Goal: Find specific page/section: Find specific page/section

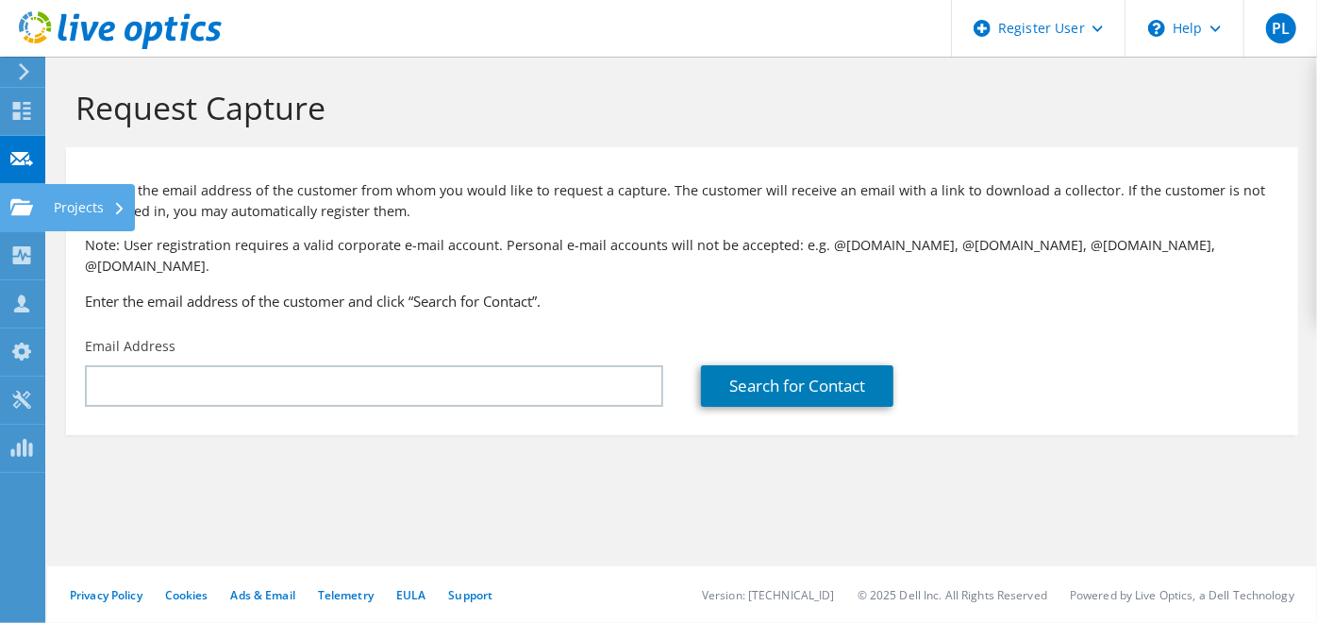
click at [28, 212] on use at bounding box center [21, 206] width 23 height 16
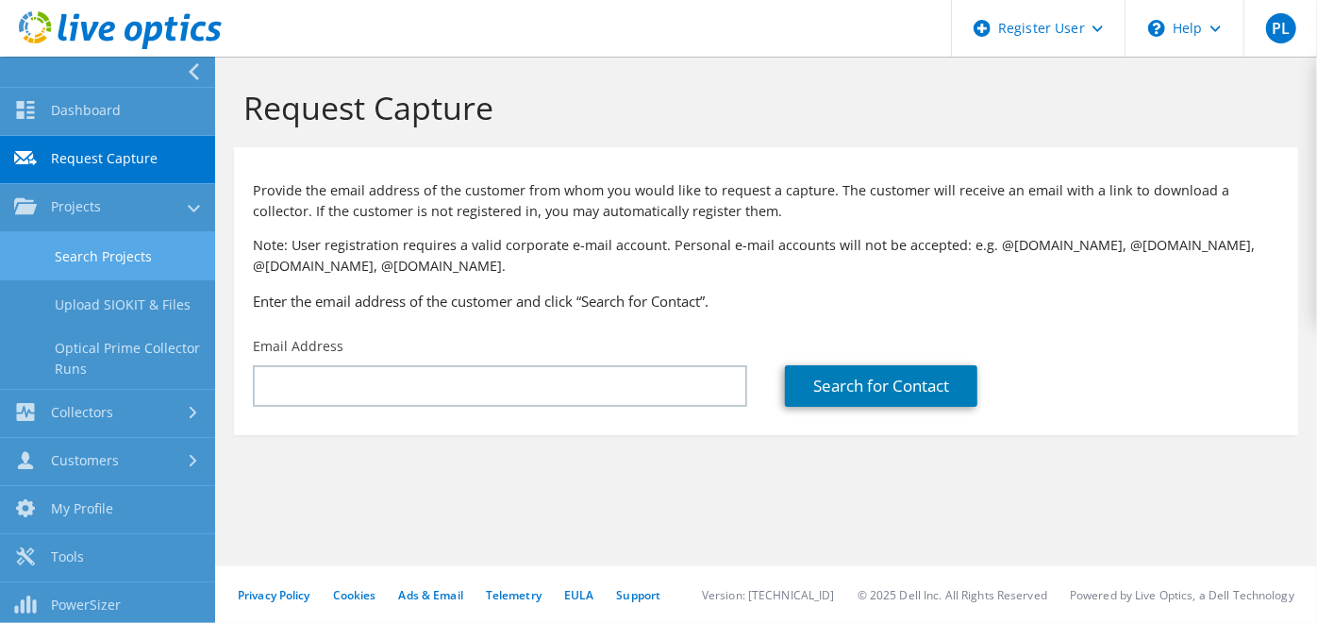
click at [125, 238] on link "Search Projects" at bounding box center [107, 256] width 215 height 48
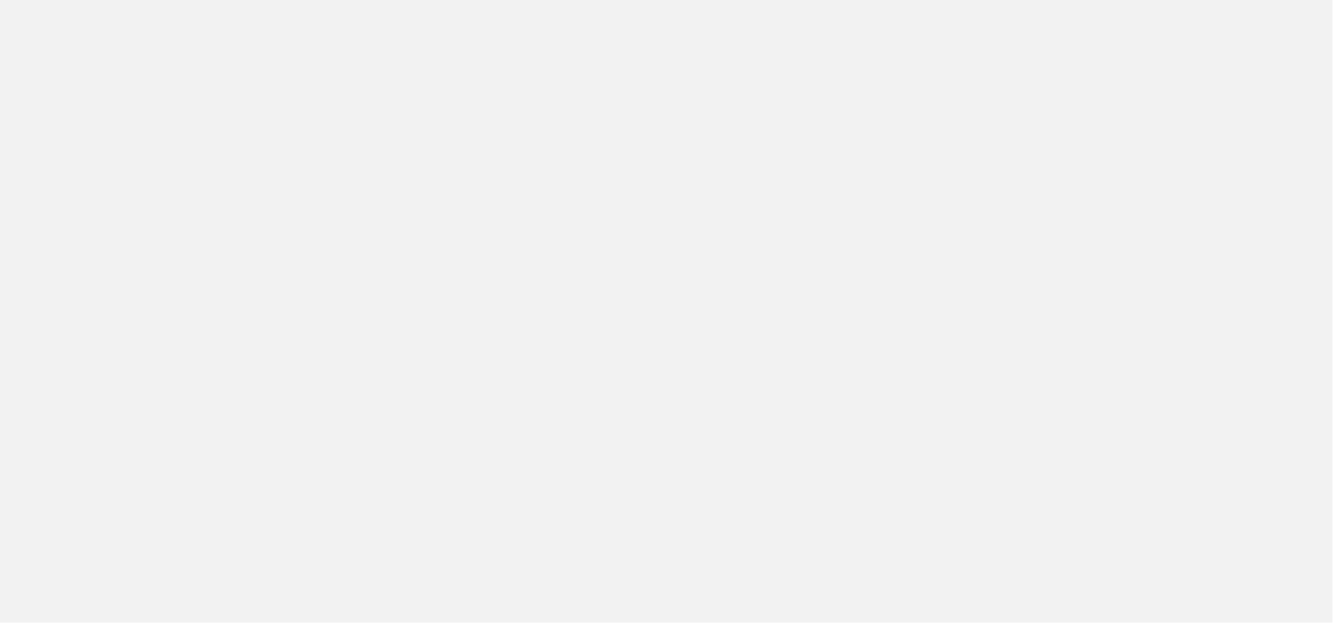
click at [634, 0] on html "Support Site Community Forum How can we help you?" at bounding box center [666, 0] width 1333 height 0
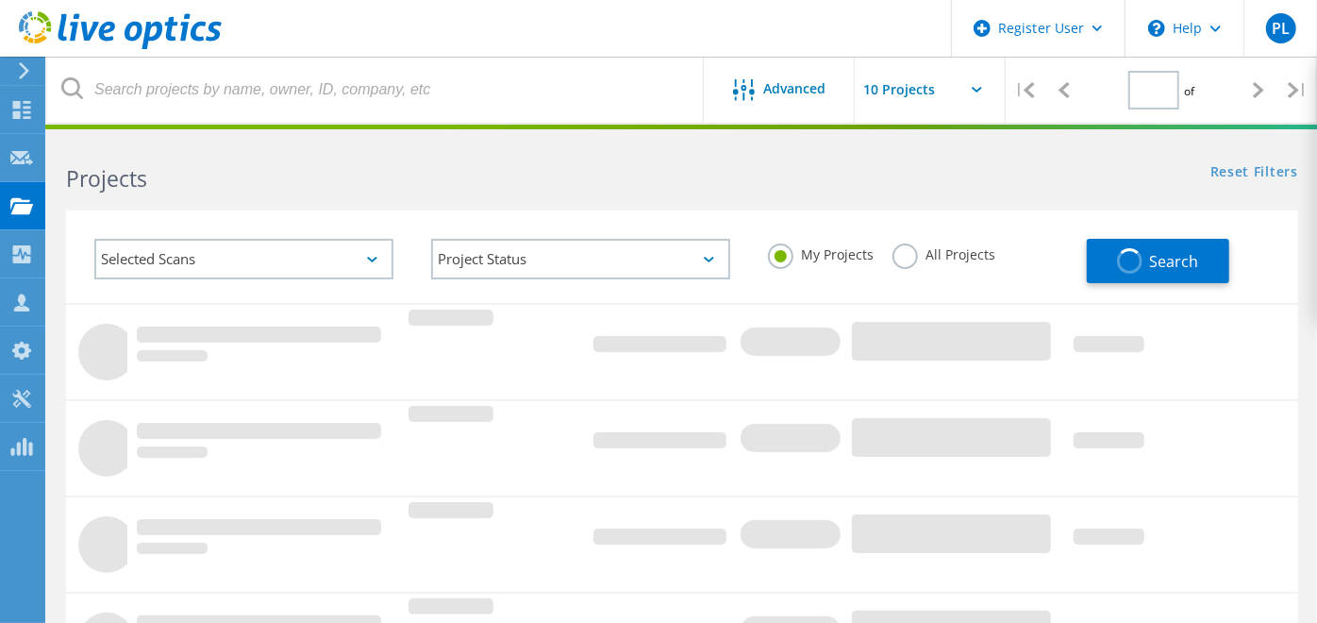
type input "1"
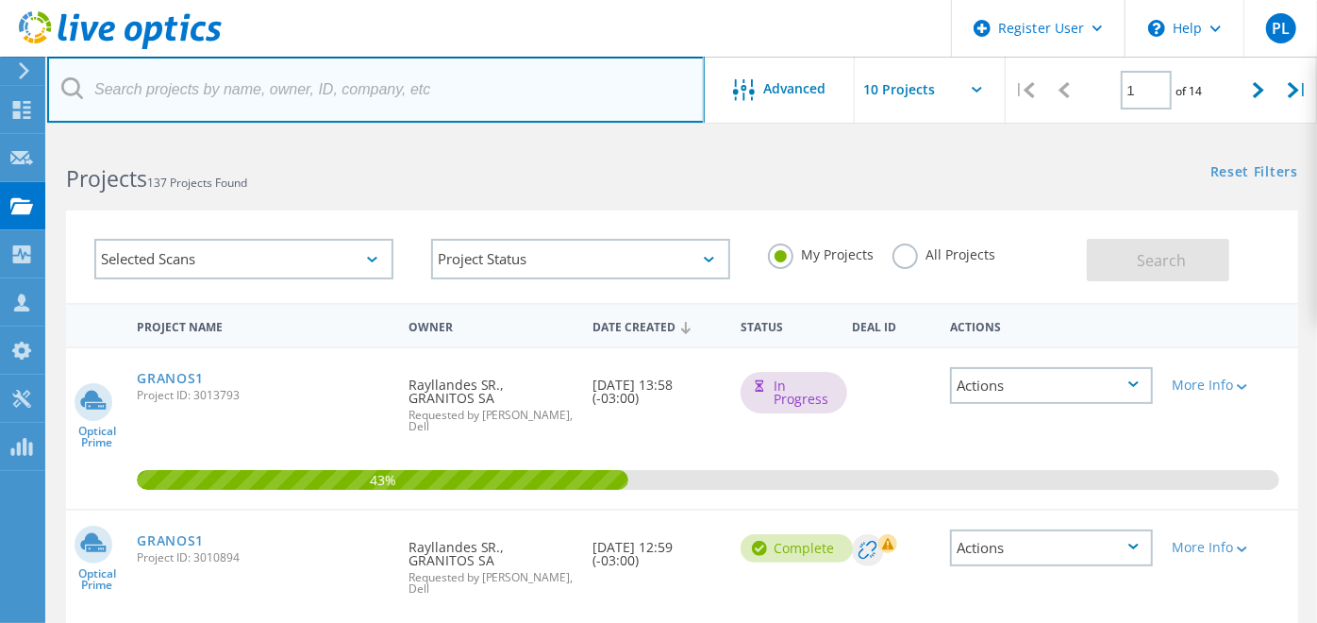
click at [373, 67] on input "text" at bounding box center [376, 90] width 658 height 66
paste input "supervisor.ti@granos.com.br"
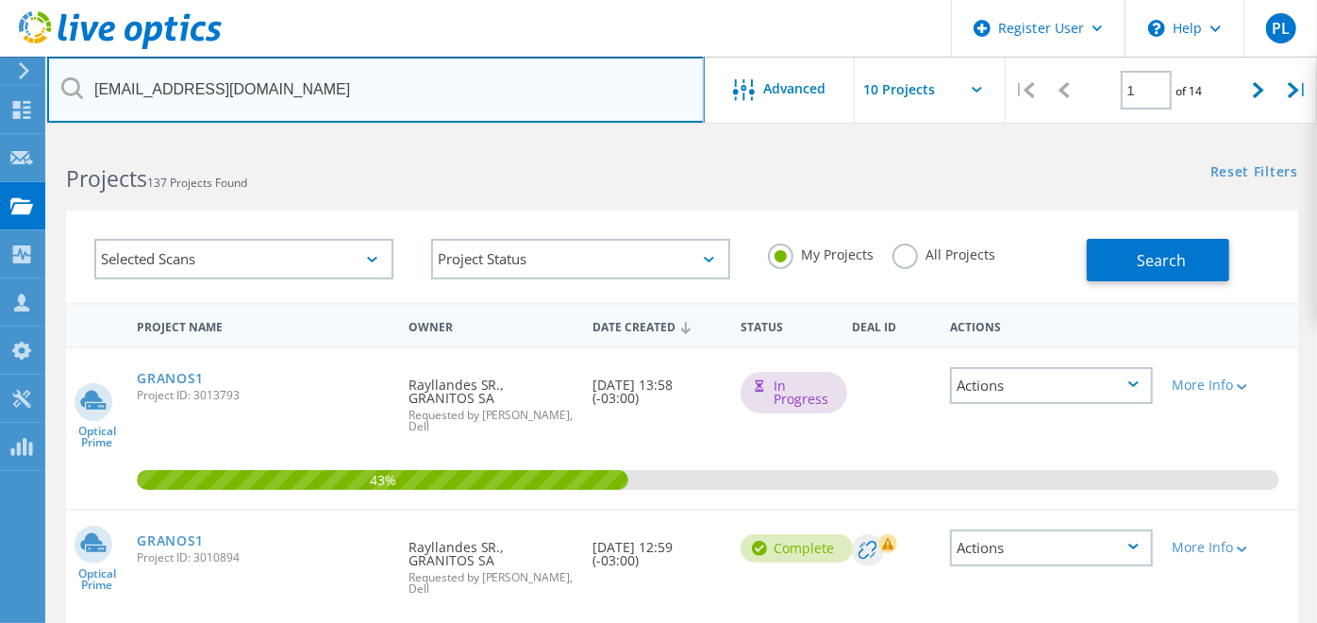
type input "supervisor.ti@granos.com.br"
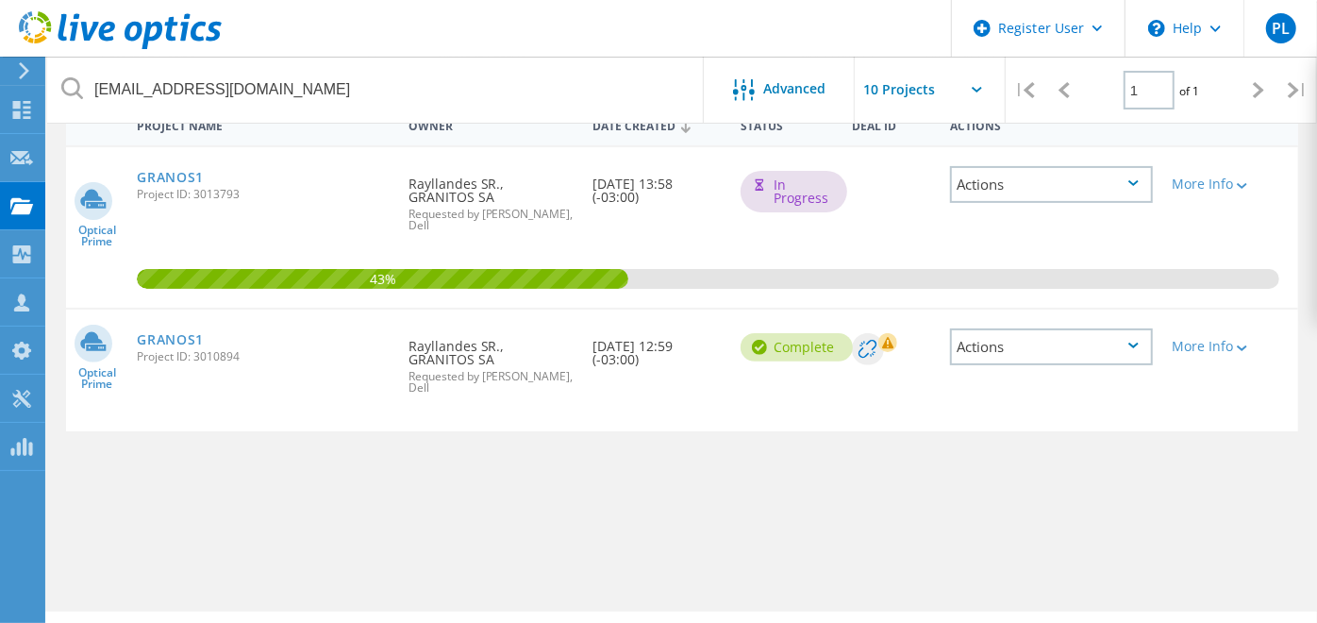
scroll to position [209, 0]
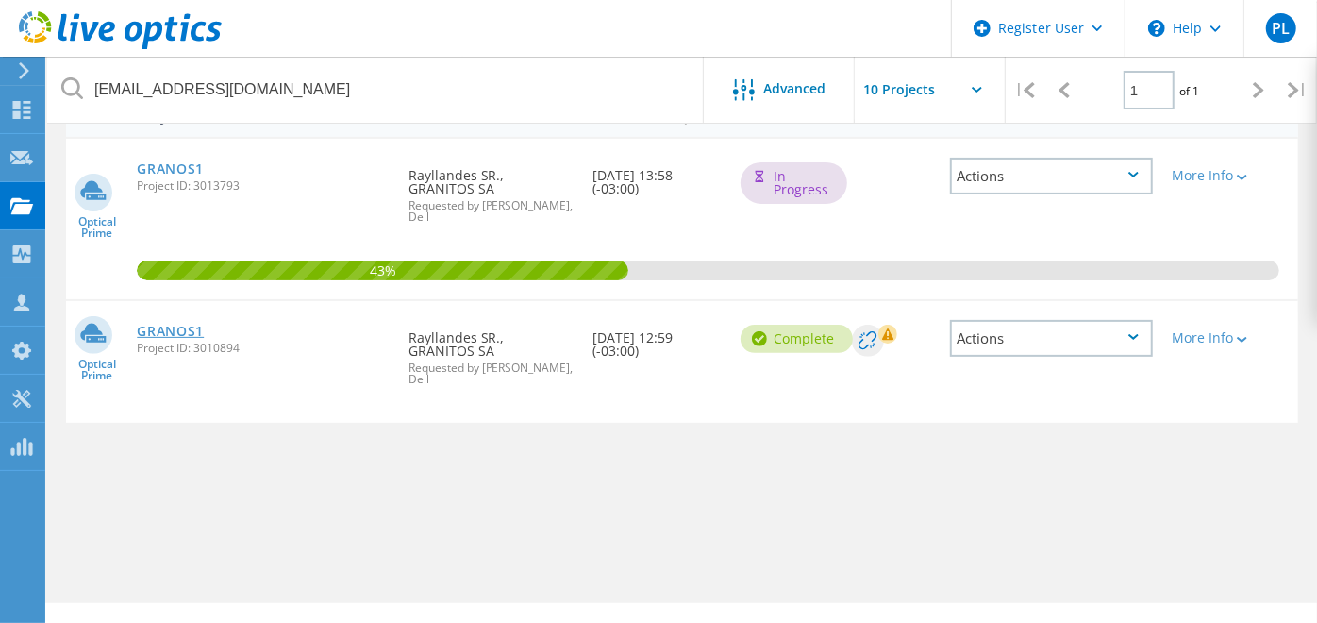
drag, startPoint x: 173, startPoint y: 338, endPoint x: 172, endPoint y: 326, distance: 11.4
click at [173, 343] on span "Project ID: 3010894" at bounding box center [263, 348] width 252 height 11
click at [170, 325] on link "GRANOS1" at bounding box center [170, 331] width 67 height 13
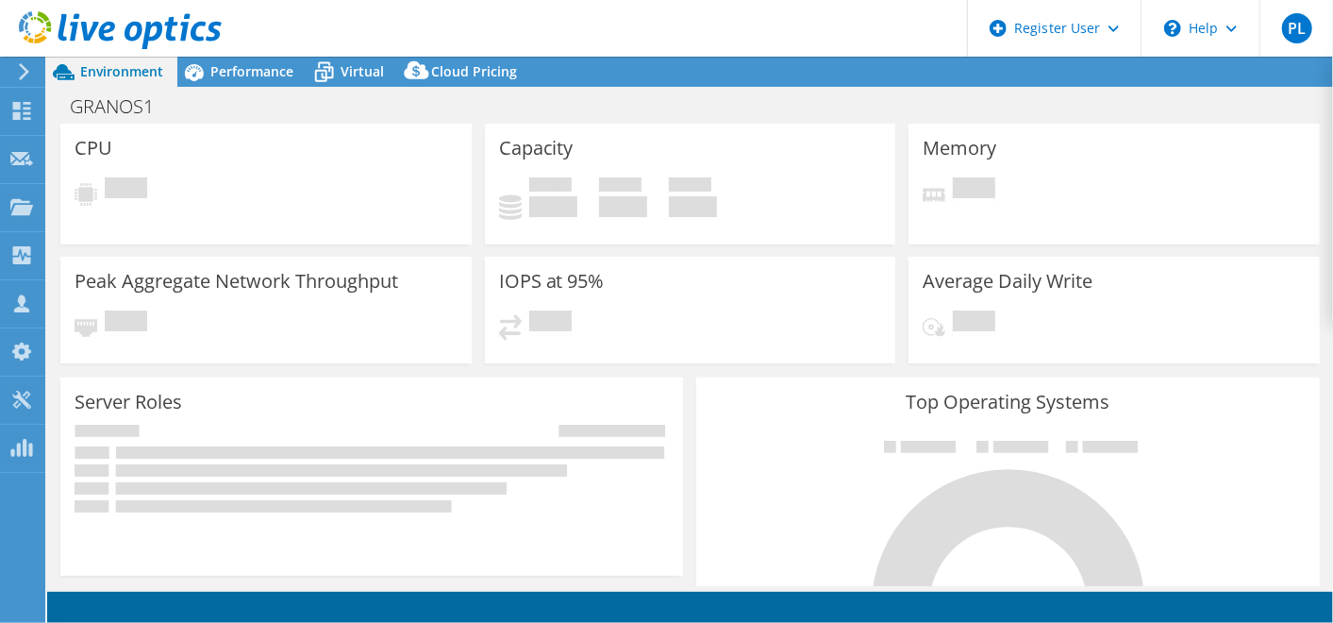
select select "USD"
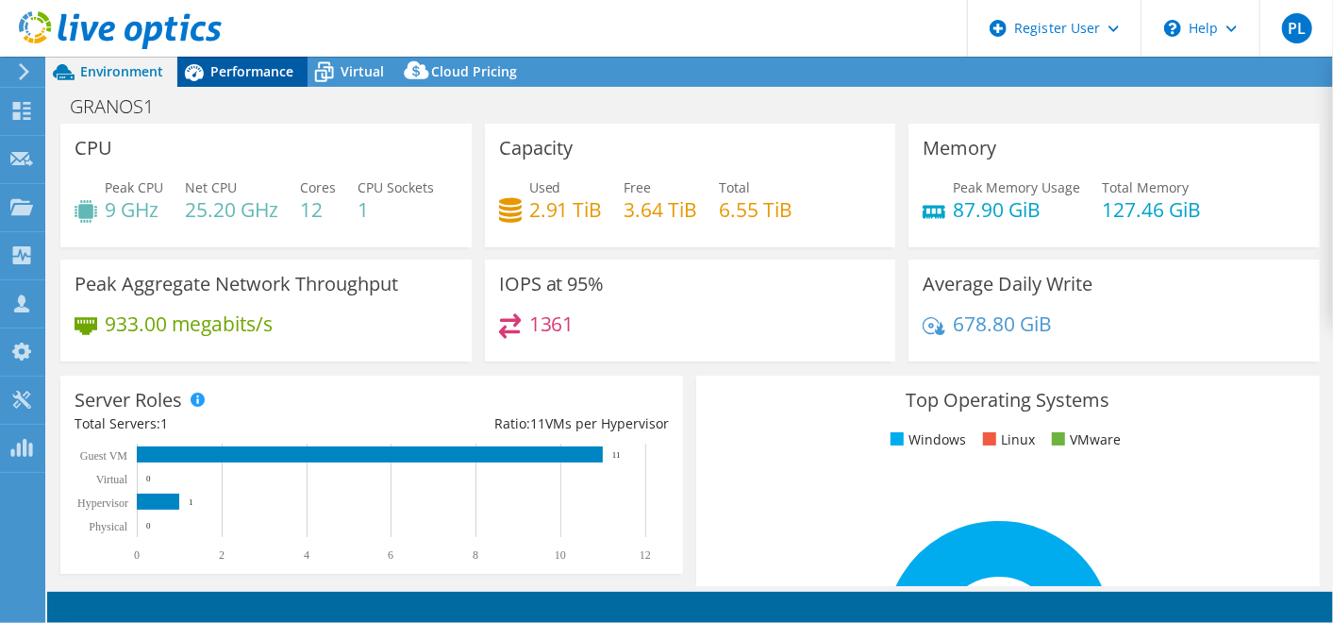
click at [266, 59] on div "Performance" at bounding box center [242, 72] width 130 height 30
